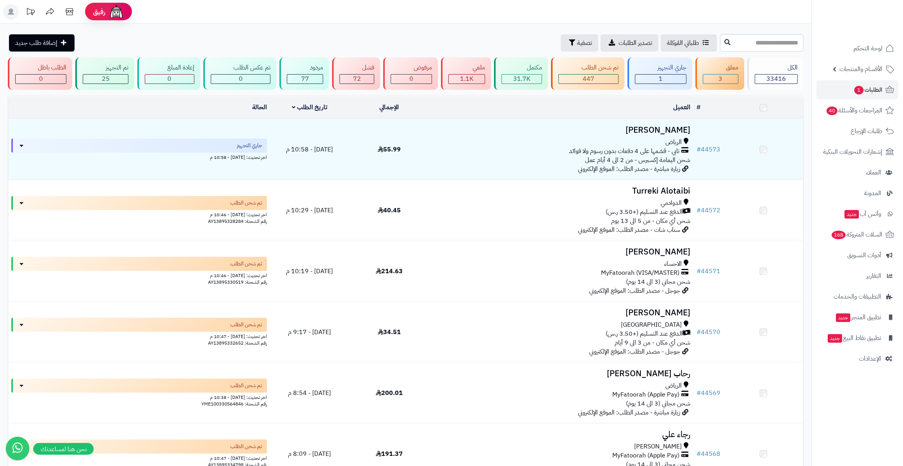
scroll to position [407, 0]
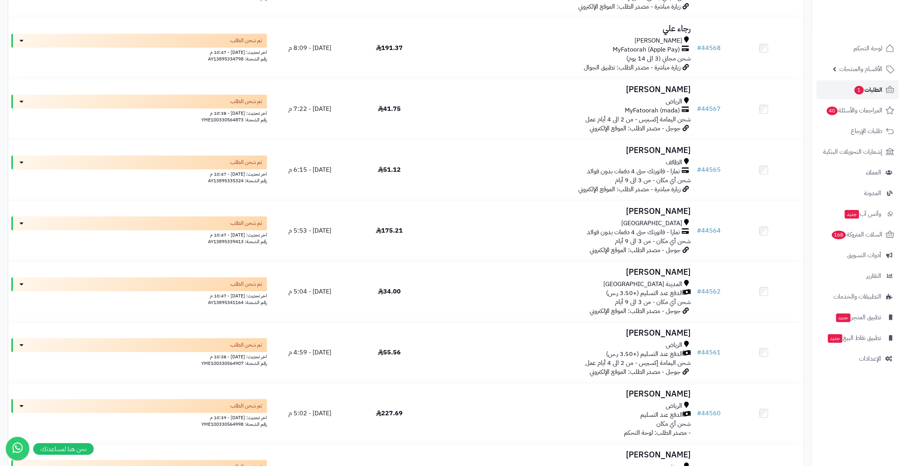
click at [872, 89] on span "الطلبات 1" at bounding box center [868, 89] width 29 height 11
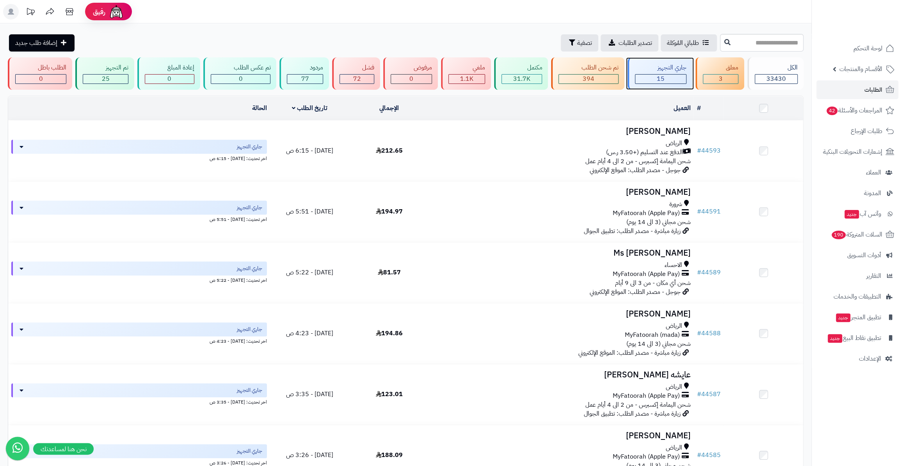
click at [655, 83] on div "15" at bounding box center [660, 79] width 51 height 9
click at [852, 93] on link "الطلبات" at bounding box center [858, 89] width 82 height 19
click at [870, 108] on span "المراجعات والأسئلة 42" at bounding box center [854, 110] width 56 height 11
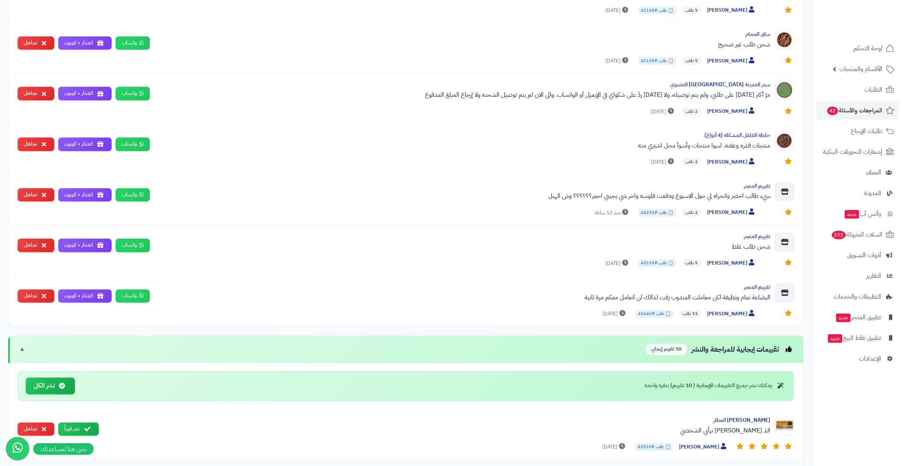
scroll to position [568, 0]
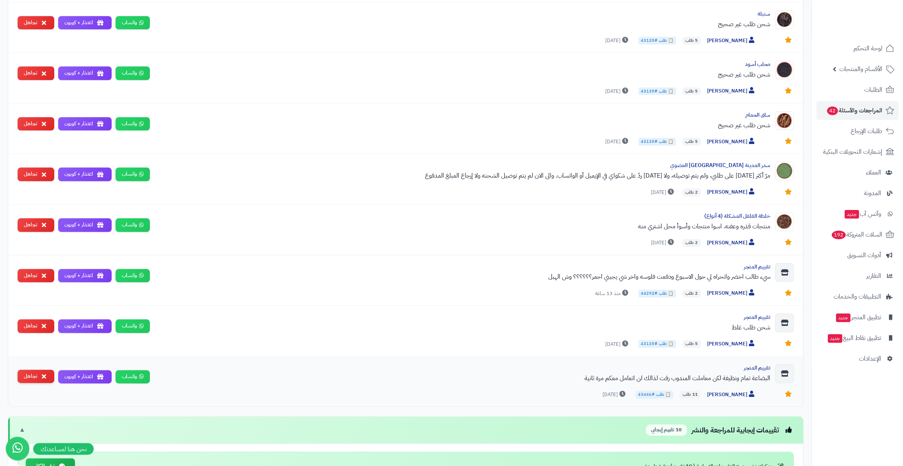
click at [37, 372] on button "تجاهل" at bounding box center [36, 377] width 37 height 14
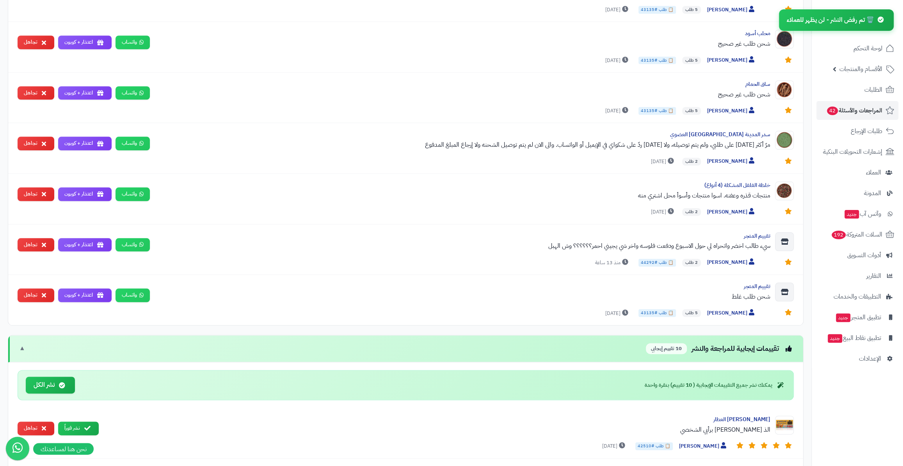
scroll to position [603, 0]
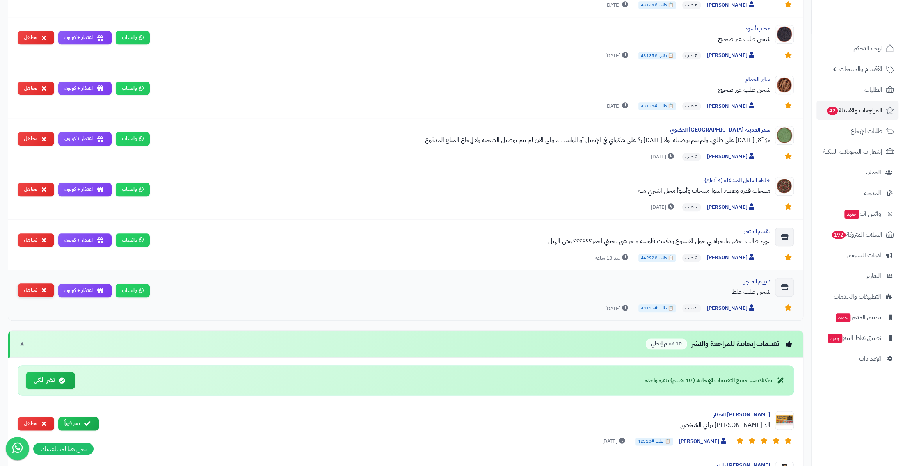
click at [28, 288] on button "تجاهل" at bounding box center [36, 290] width 37 height 14
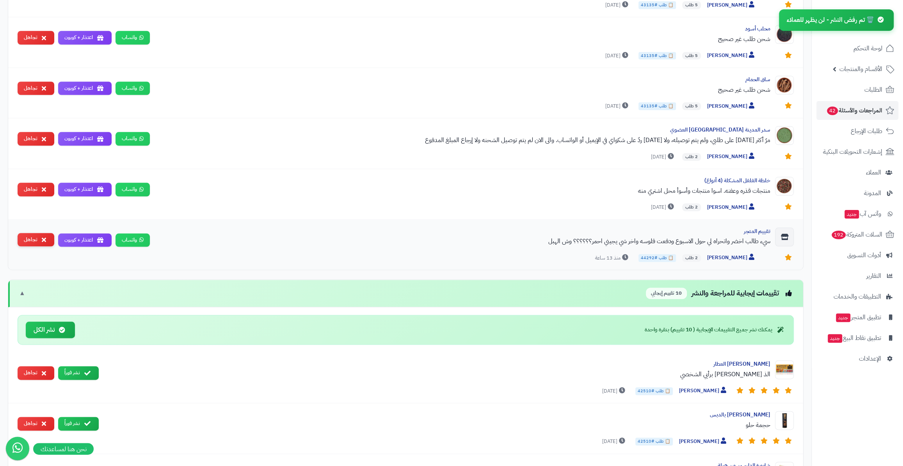
click at [36, 238] on button "تجاهل" at bounding box center [36, 240] width 37 height 14
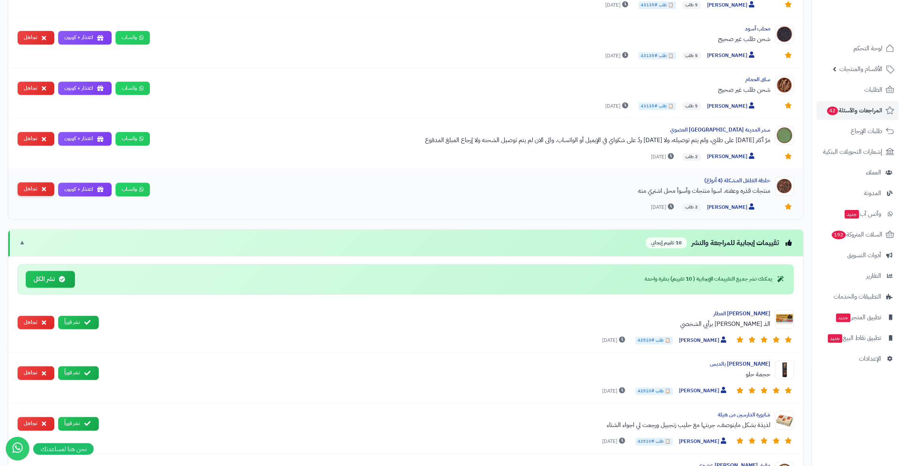
click at [27, 187] on button "تجاهل" at bounding box center [36, 189] width 37 height 14
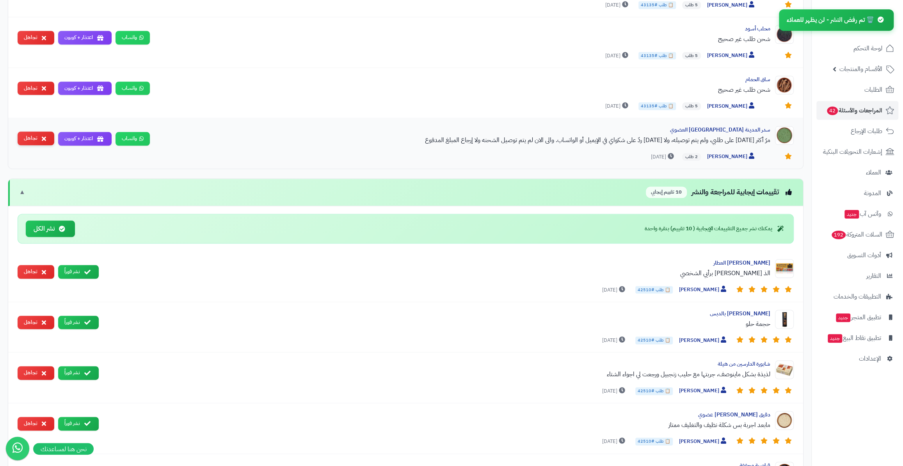
click at [30, 136] on button "تجاهل" at bounding box center [36, 139] width 37 height 14
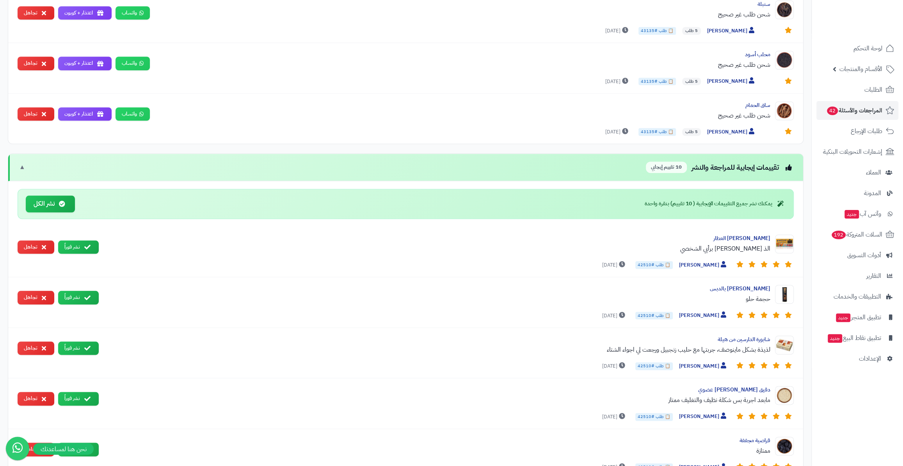
scroll to position [532, 0]
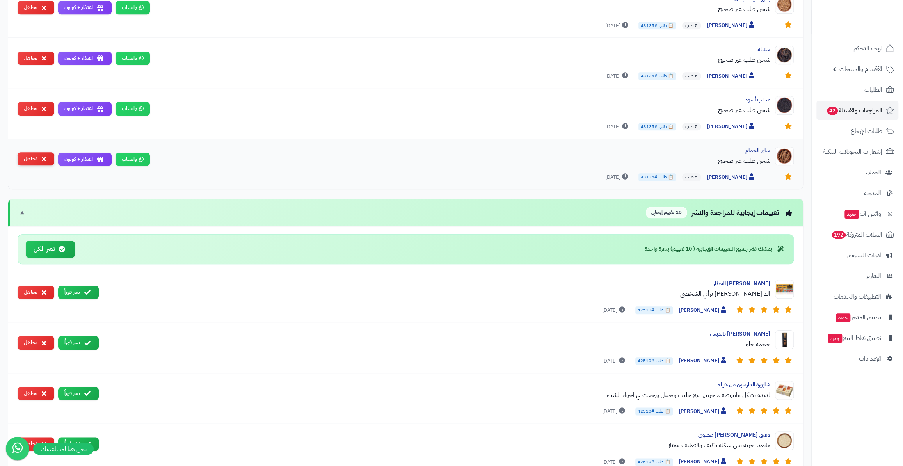
click at [32, 162] on button "تجاهل" at bounding box center [36, 159] width 37 height 14
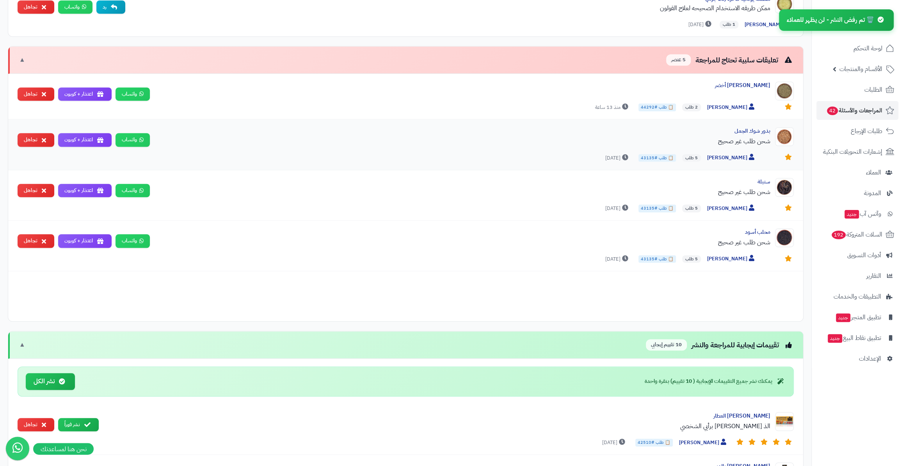
scroll to position [390, 0]
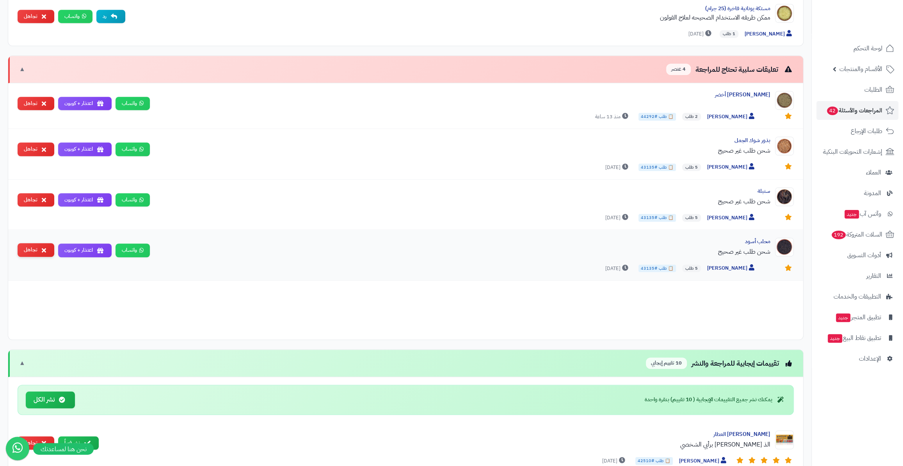
click at [37, 248] on button "تجاهل" at bounding box center [36, 250] width 37 height 14
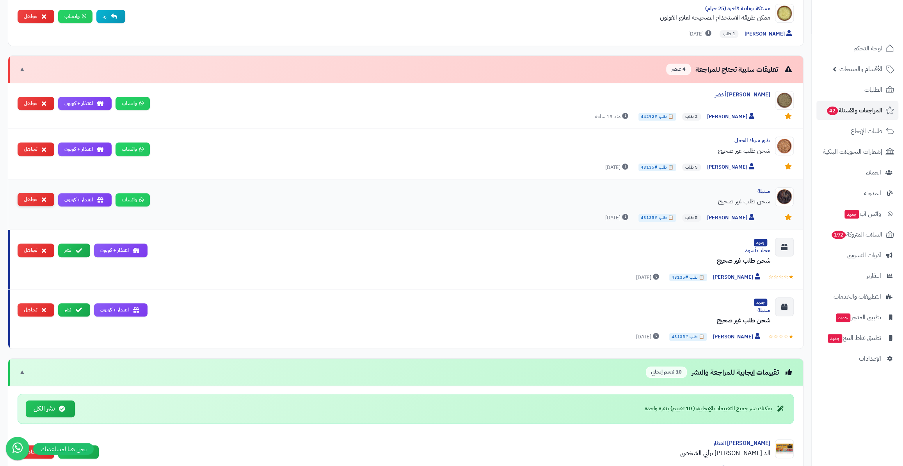
click at [33, 199] on button "تجاهل" at bounding box center [36, 200] width 37 height 14
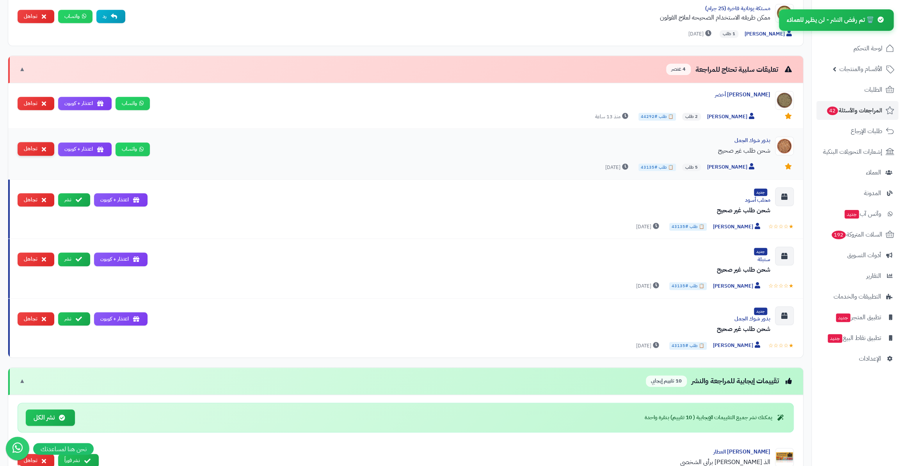
click at [32, 145] on button "تجاهل" at bounding box center [36, 149] width 37 height 14
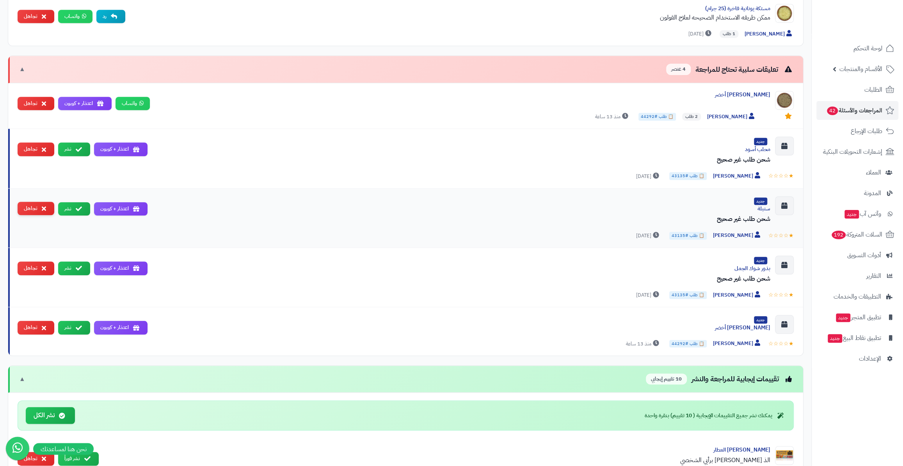
click at [30, 210] on button "تجاهل" at bounding box center [36, 209] width 37 height 14
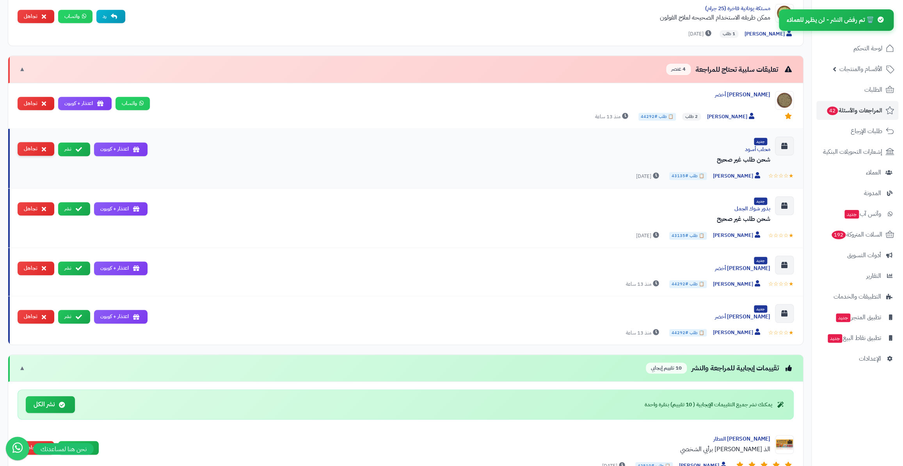
click at [31, 145] on button "تجاهل" at bounding box center [36, 149] width 37 height 14
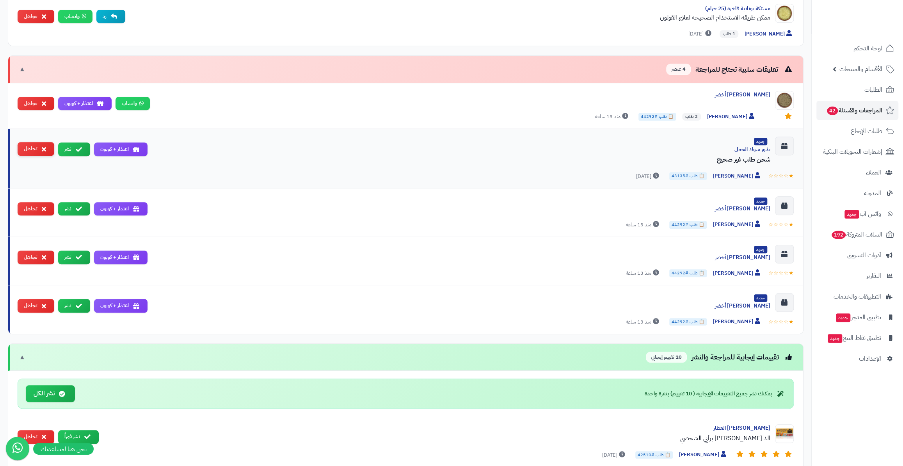
click at [30, 148] on button "تجاهل" at bounding box center [36, 149] width 37 height 14
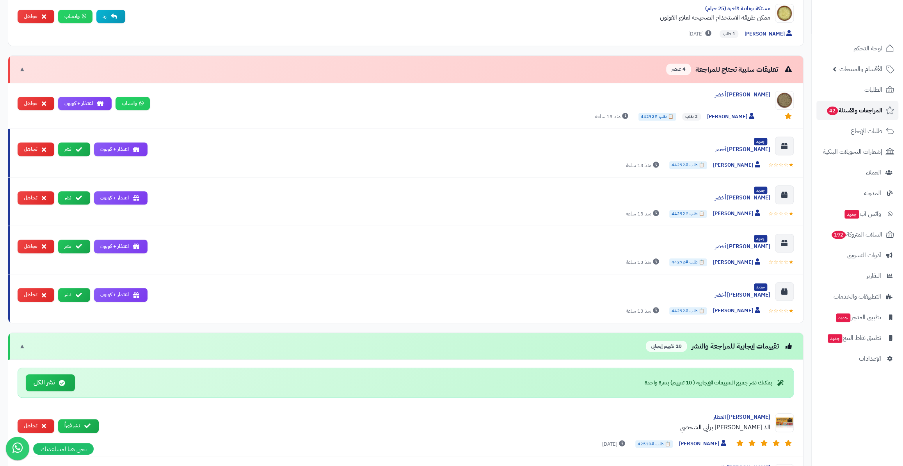
click at [853, 107] on span "المراجعات والأسئلة 42" at bounding box center [854, 110] width 56 height 11
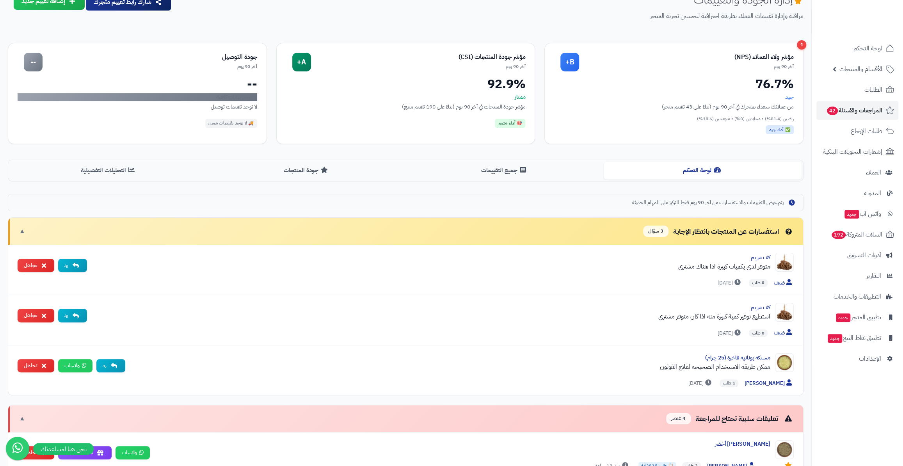
scroll to position [35, 0]
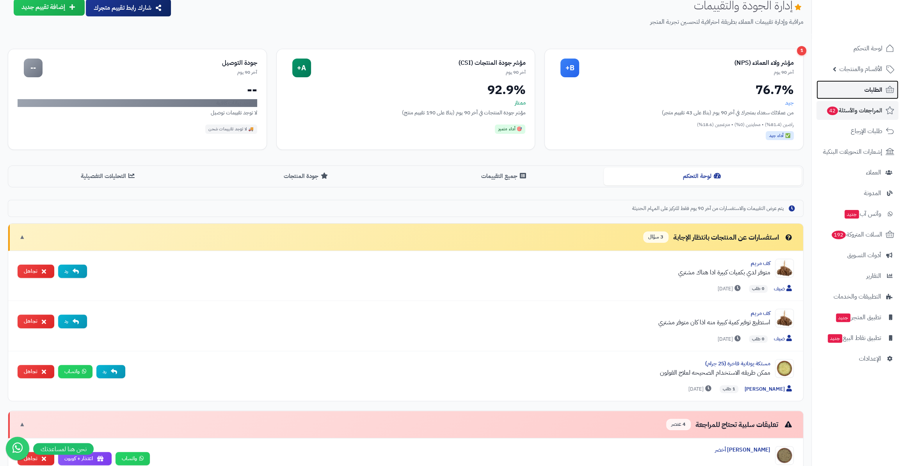
click at [868, 87] on span "الطلبات" at bounding box center [874, 89] width 18 height 11
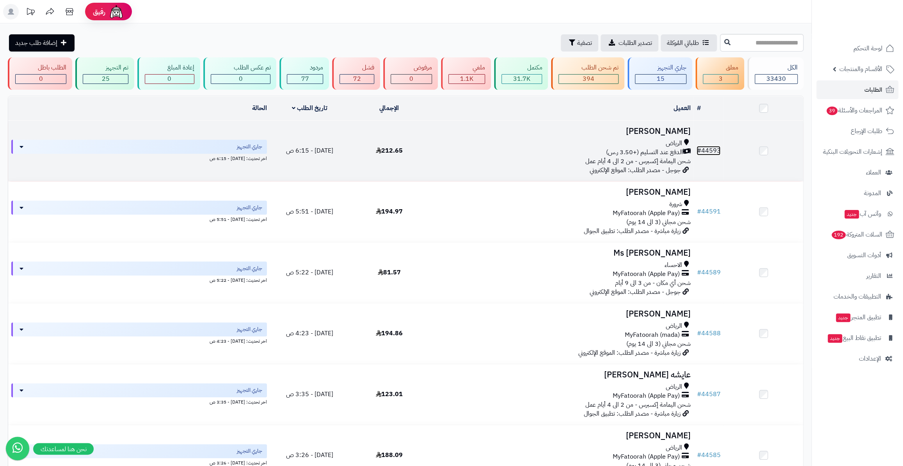
click at [706, 146] on link "# 44593" at bounding box center [709, 150] width 24 height 9
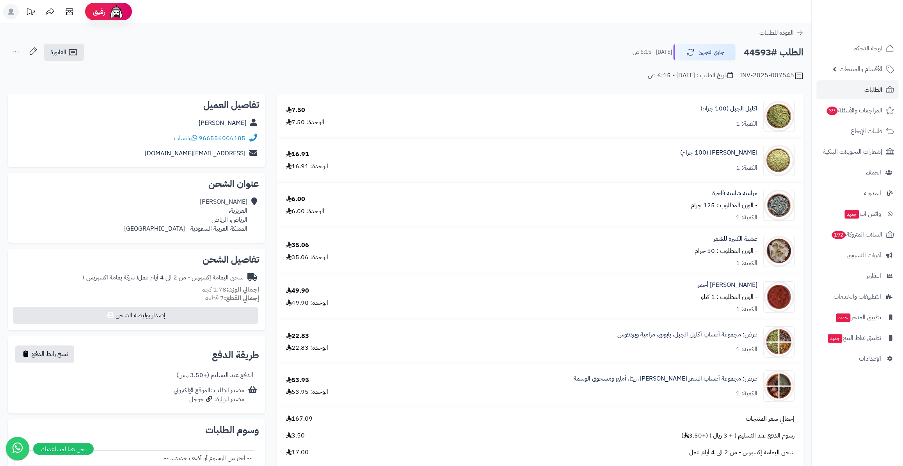
click at [870, 58] on ul "لوحة التحكم الأقسام والمنتجات المنتجات الأقسام الماركات مواصفات المنتجات مواصفا…" at bounding box center [857, 203] width 91 height 329
click at [864, 70] on span "الأقسام والمنتجات" at bounding box center [861, 69] width 43 height 11
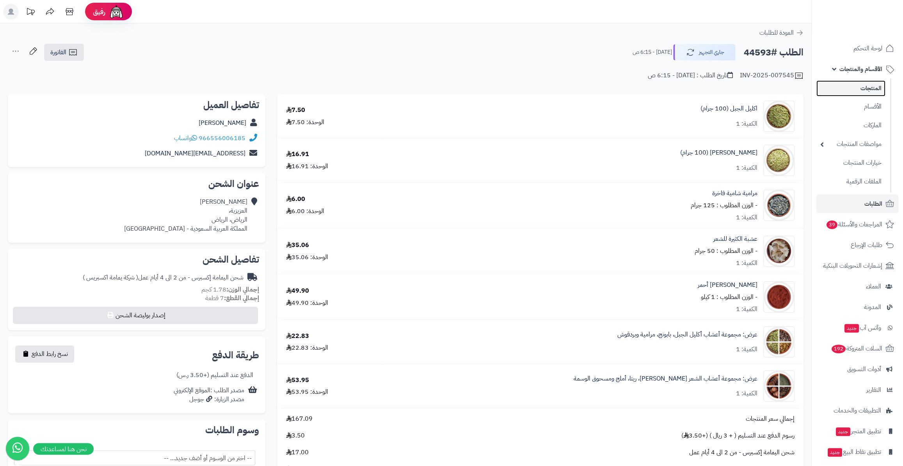
click at [863, 83] on link "المنتجات" at bounding box center [851, 88] width 69 height 16
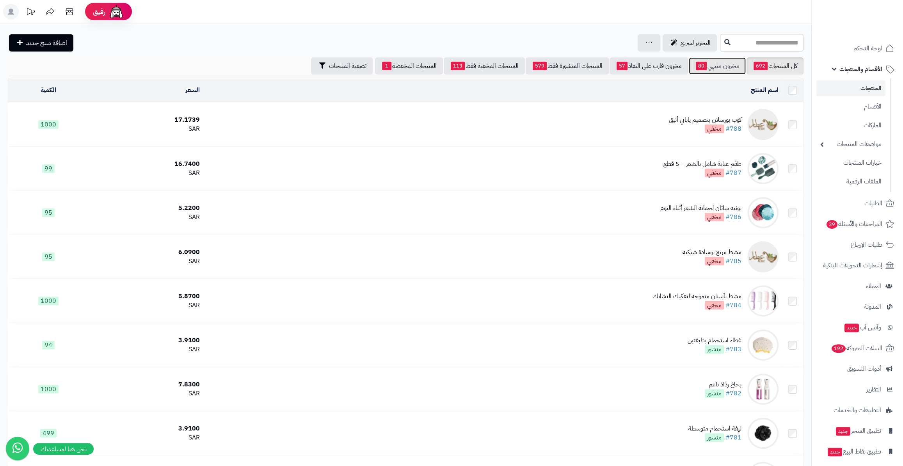
click at [689, 59] on link "مخزون منتهي 80" at bounding box center [717, 65] width 57 height 17
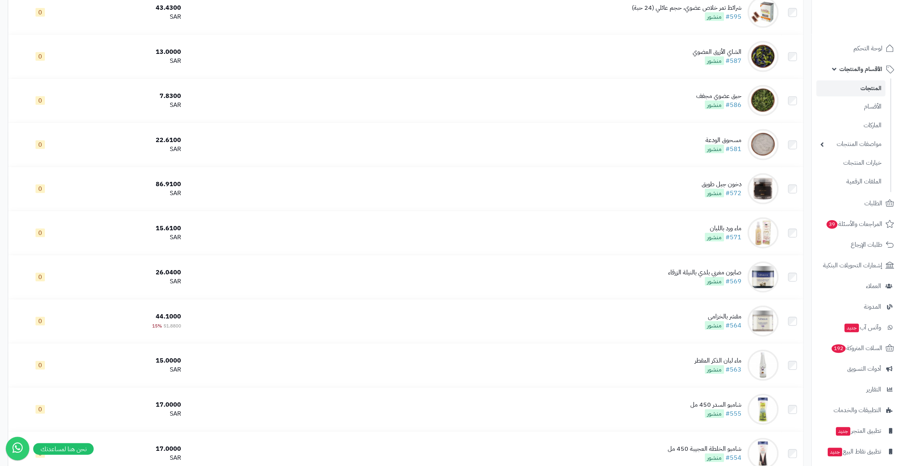
scroll to position [1317, 0]
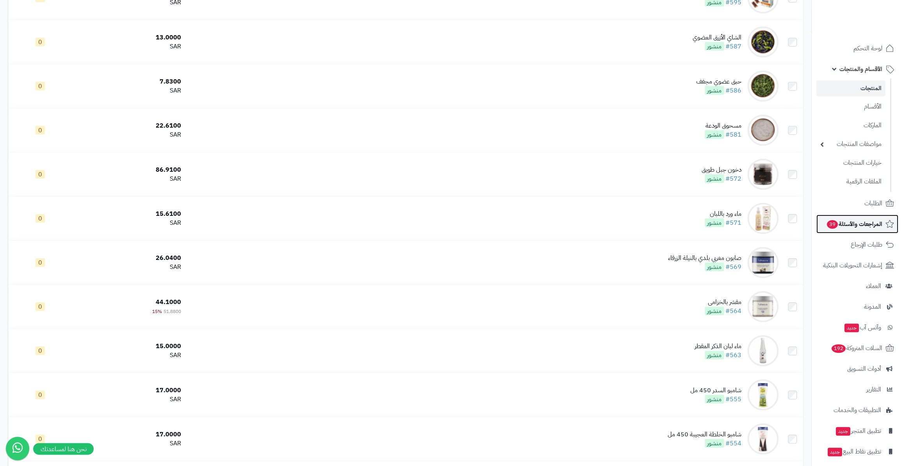
click at [863, 219] on span "المراجعات والأسئلة 39" at bounding box center [854, 224] width 56 height 11
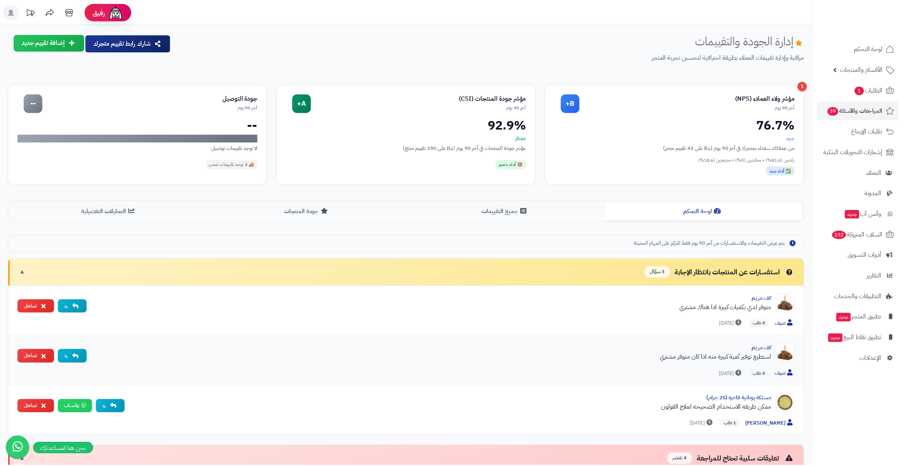
scroll to position [142, 0]
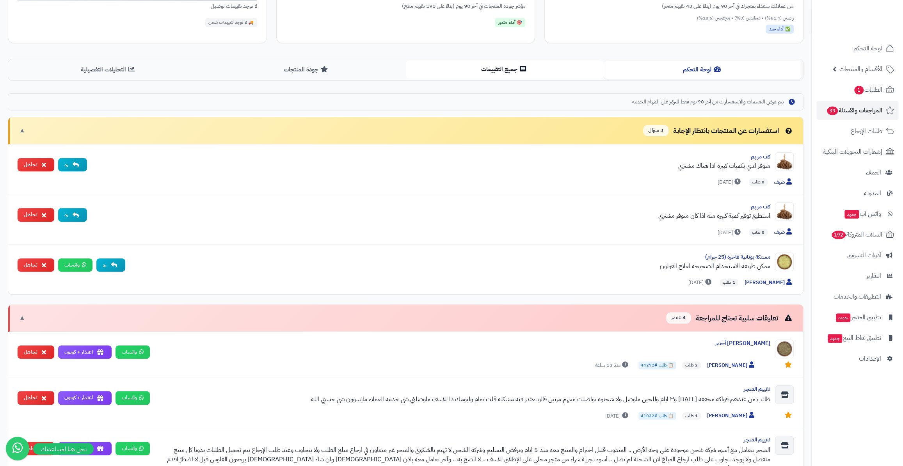
click at [487, 71] on button "جميع التقييمات" at bounding box center [505, 70] width 198 height 18
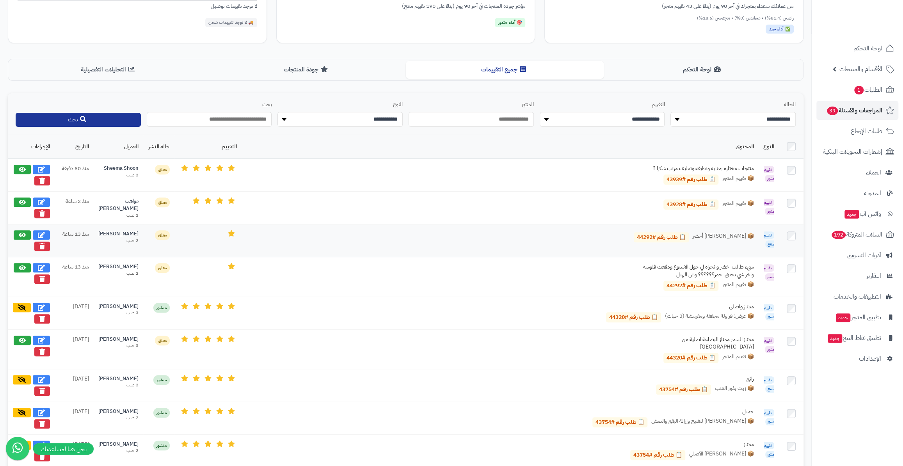
click at [787, 236] on td at bounding box center [791, 240] width 25 height 33
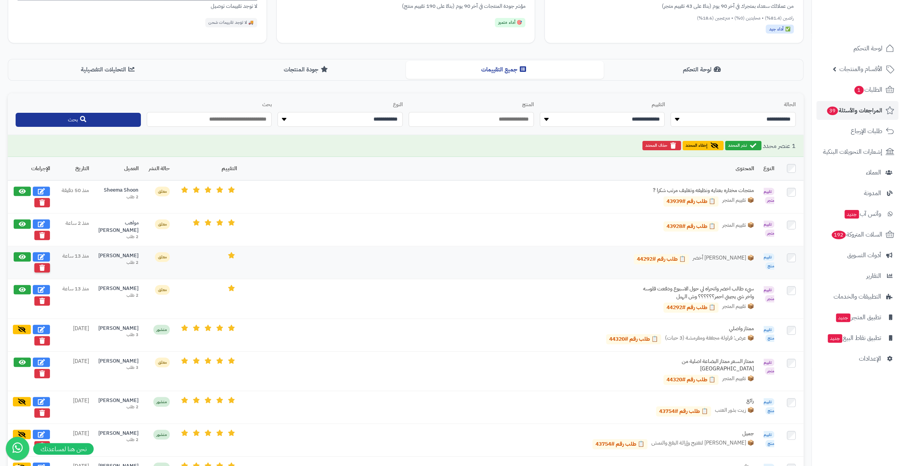
click at [40, 266] on icon at bounding box center [41, 268] width 5 height 6
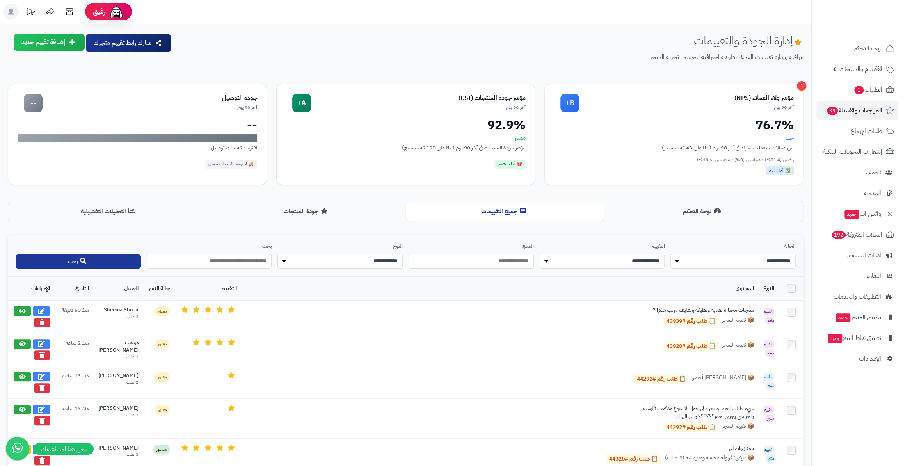
scroll to position [0, 0]
click at [851, 94] on link "الطلبات 1" at bounding box center [858, 89] width 82 height 19
